Goal: Information Seeking & Learning: Learn about a topic

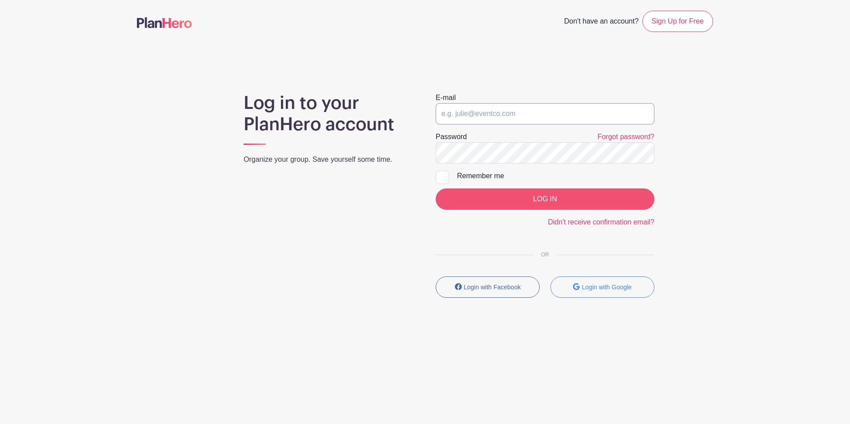
type input "[EMAIL_ADDRESS][DOMAIN_NAME]"
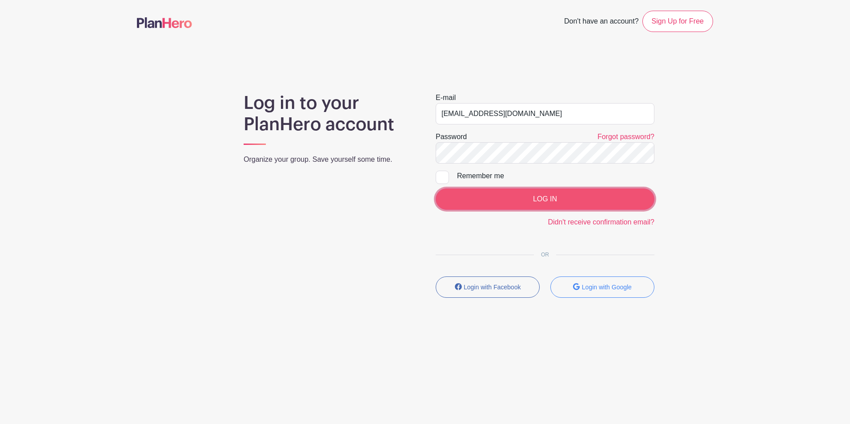
click at [509, 196] on input "LOG IN" at bounding box center [545, 198] width 219 height 21
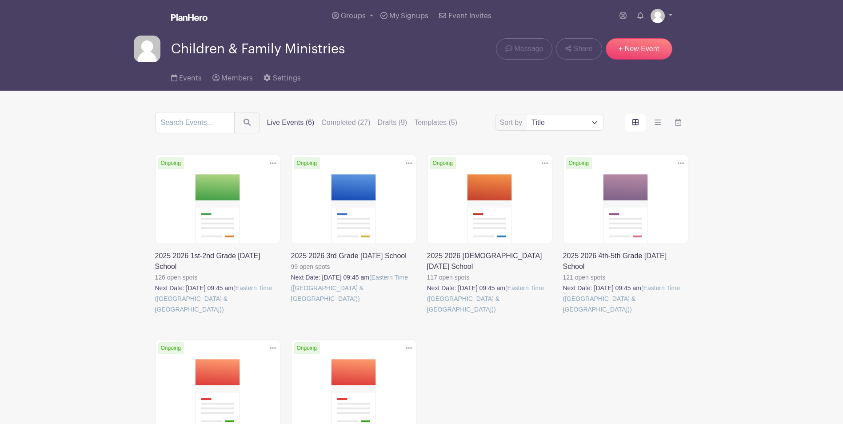
click at [155, 315] on link at bounding box center [155, 315] width 0 height 0
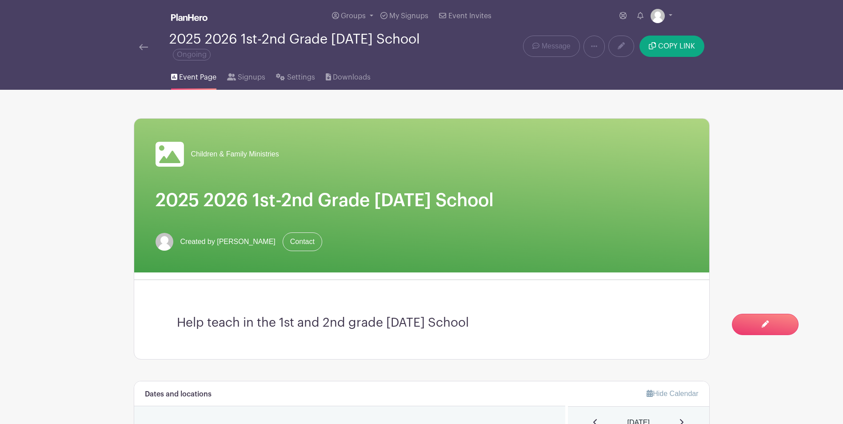
click at [152, 45] on div at bounding box center [154, 46] width 30 height 11
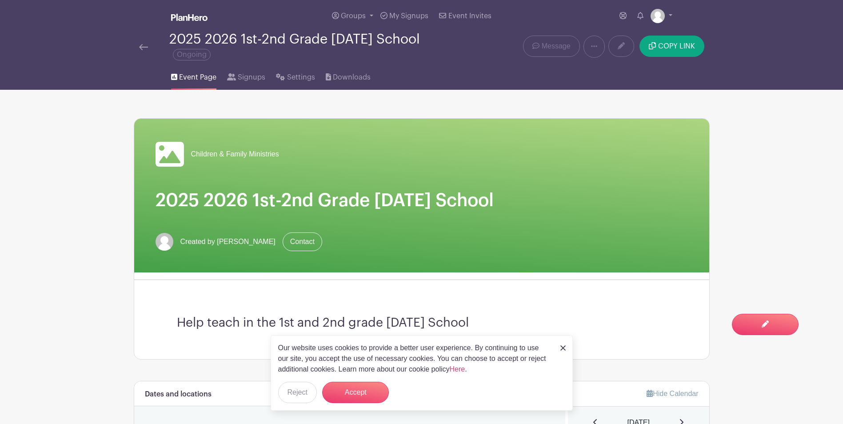
click at [148, 46] on div at bounding box center [154, 46] width 30 height 11
click at [144, 46] on img at bounding box center [143, 47] width 9 height 6
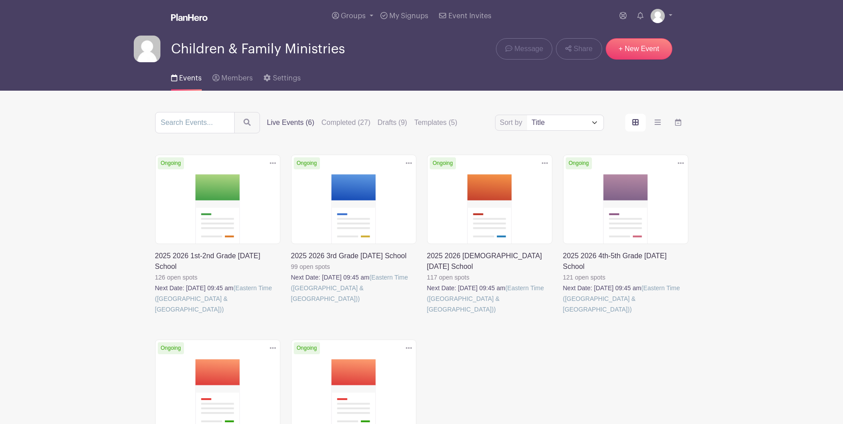
click at [427, 315] on link at bounding box center [427, 315] width 0 height 0
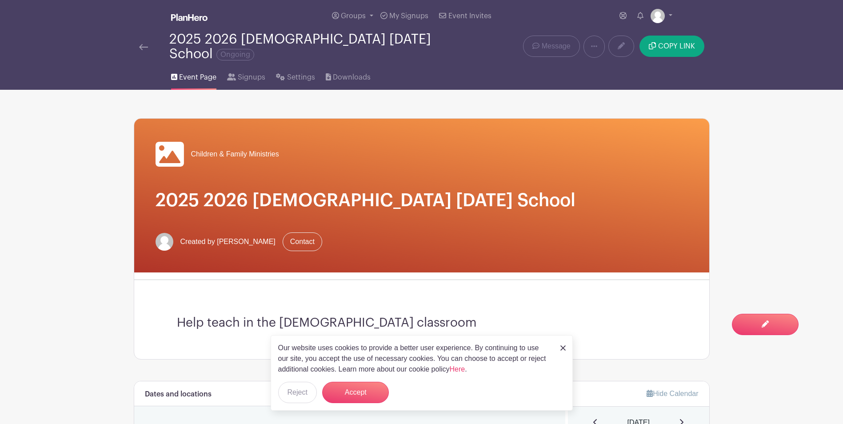
click at [145, 44] on img at bounding box center [143, 47] width 9 height 6
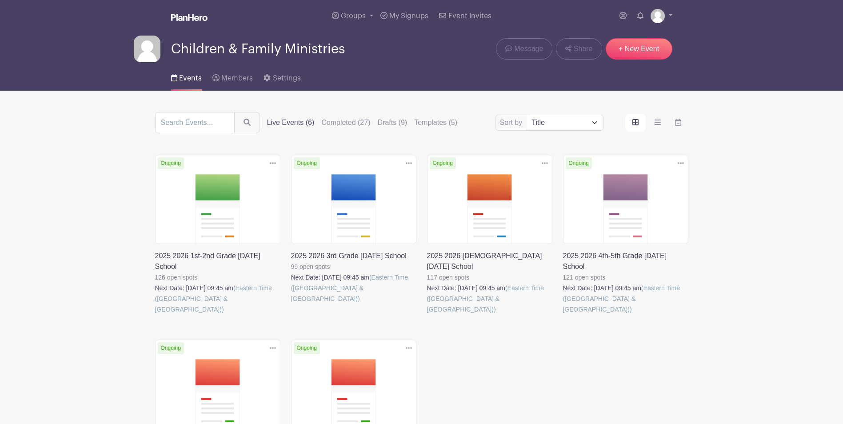
click at [563, 315] on link at bounding box center [563, 315] width 0 height 0
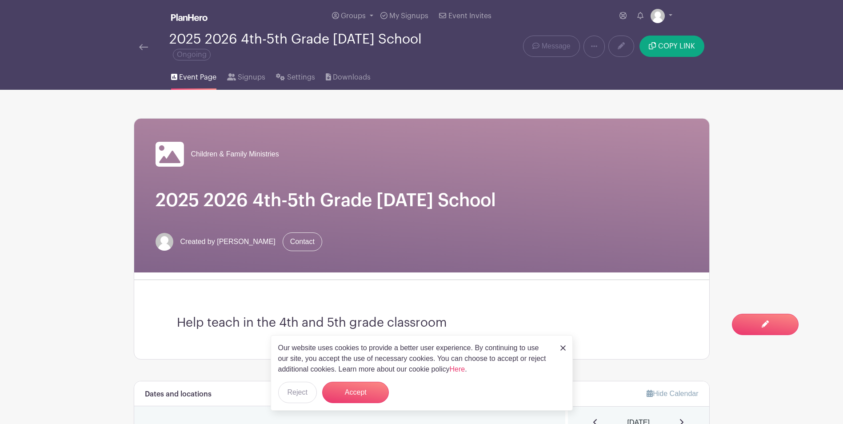
click at [144, 44] on img at bounding box center [143, 47] width 9 height 6
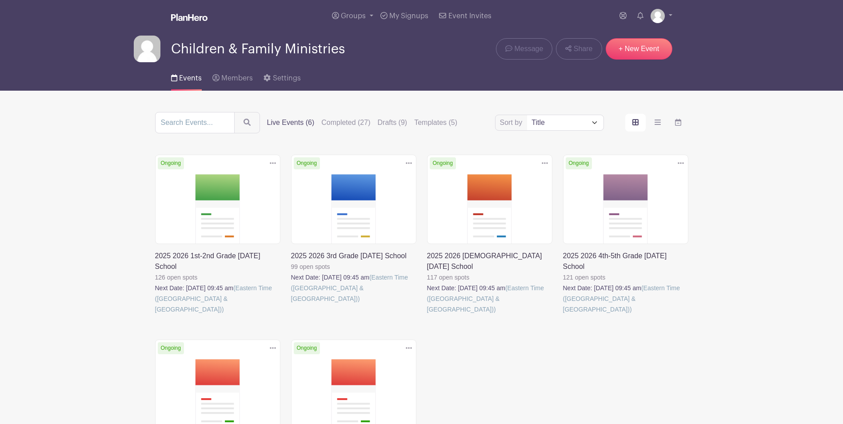
click at [291, 304] on link at bounding box center [291, 304] width 0 height 0
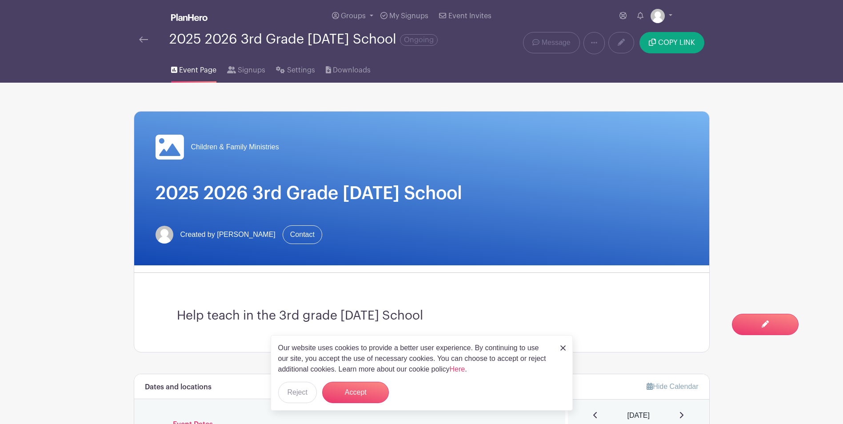
click at [140, 38] on img at bounding box center [143, 39] width 9 height 6
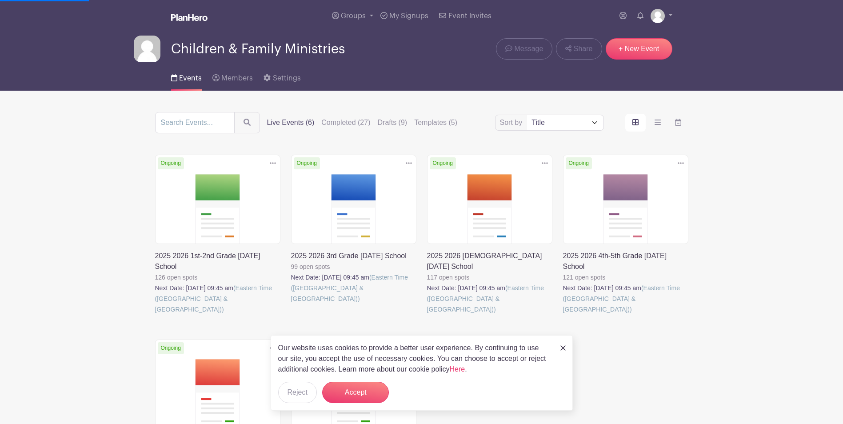
click at [562, 349] on img at bounding box center [563, 347] width 5 height 5
